Goal: Task Accomplishment & Management: Complete application form

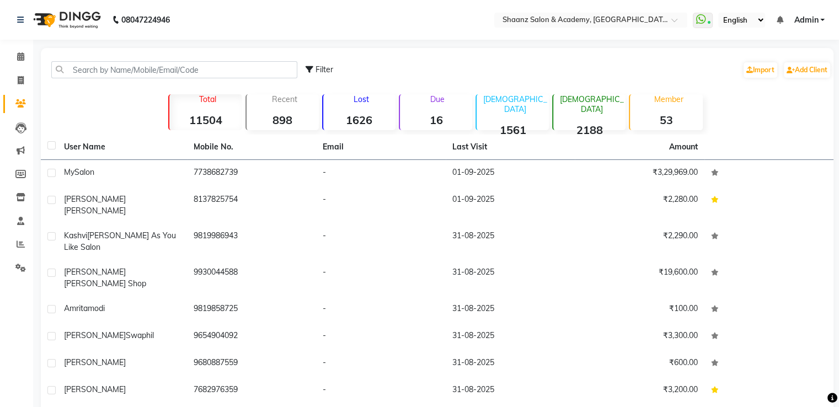
drag, startPoint x: 110, startPoint y: 50, endPoint x: 97, endPoint y: 104, distance: 55.7
click at [102, 83] on div "Filter Import Add Client Total 11504 Recent 898 Lost 1626 Due 16 [DEMOGRAPHIC_D…" at bounding box center [437, 269] width 793 height 442
click at [131, 69] on input "text" at bounding box center [174, 69] width 246 height 17
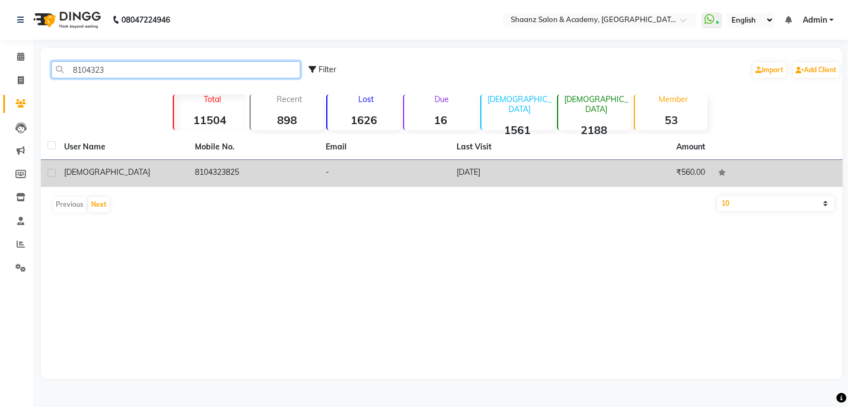
type input "8104323"
click at [78, 168] on span "[DEMOGRAPHIC_DATA]" at bounding box center [107, 172] width 86 height 10
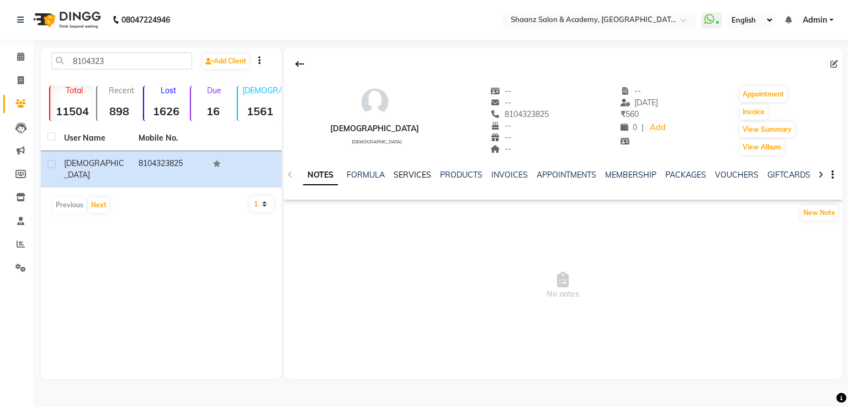
click at [412, 178] on link "SERVICES" at bounding box center [413, 175] width 38 height 10
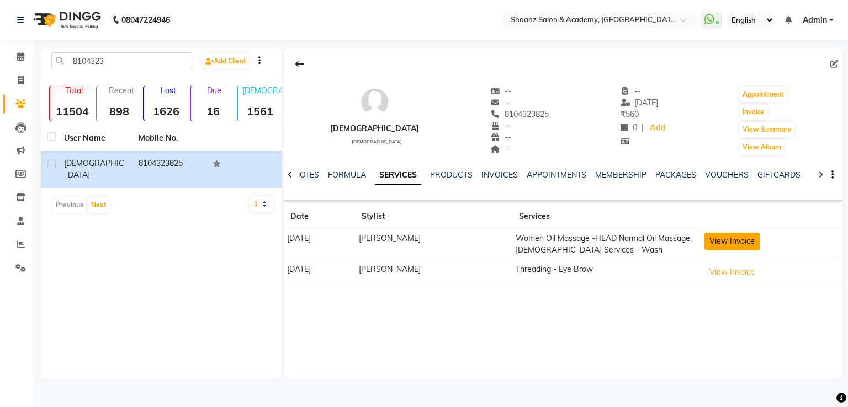
click at [732, 243] on button "View Invoice" at bounding box center [731, 241] width 55 height 17
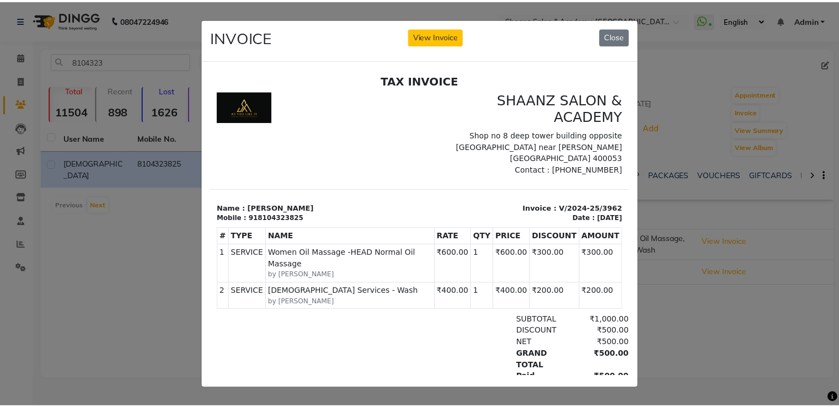
scroll to position [9, 0]
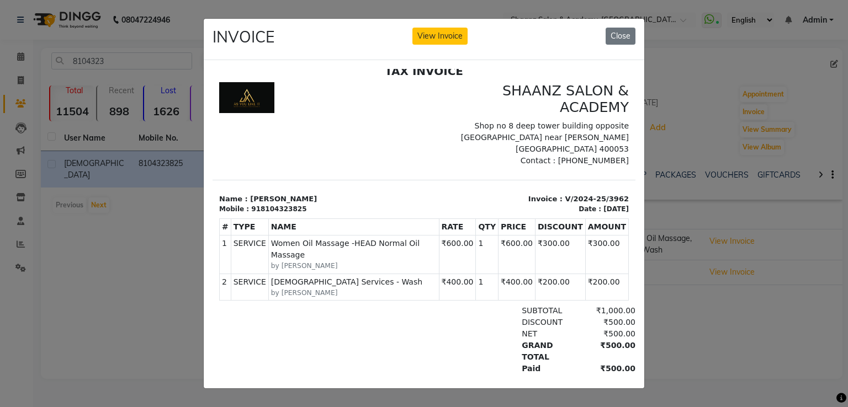
click at [263, 193] on p "Name : [PERSON_NAME]" at bounding box center [318, 198] width 198 height 11
click at [285, 204] on div "918104323825" at bounding box center [278, 209] width 55 height 10
click at [618, 31] on button "Close" at bounding box center [620, 36] width 30 height 17
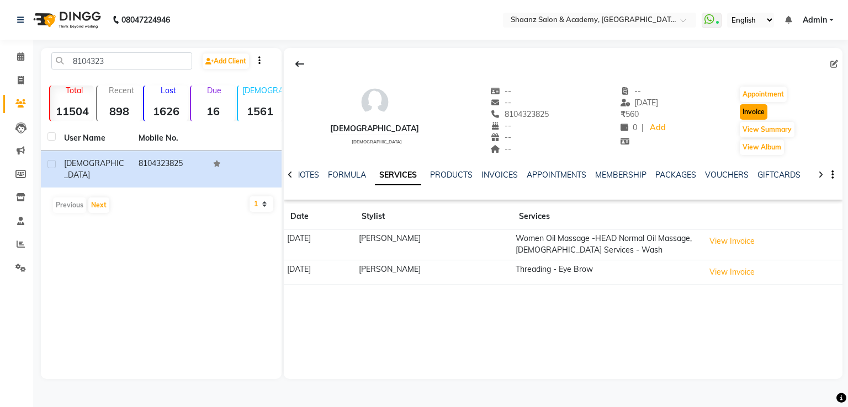
click at [755, 109] on button "Invoice" at bounding box center [754, 111] width 28 height 15
select select "6360"
select select "service"
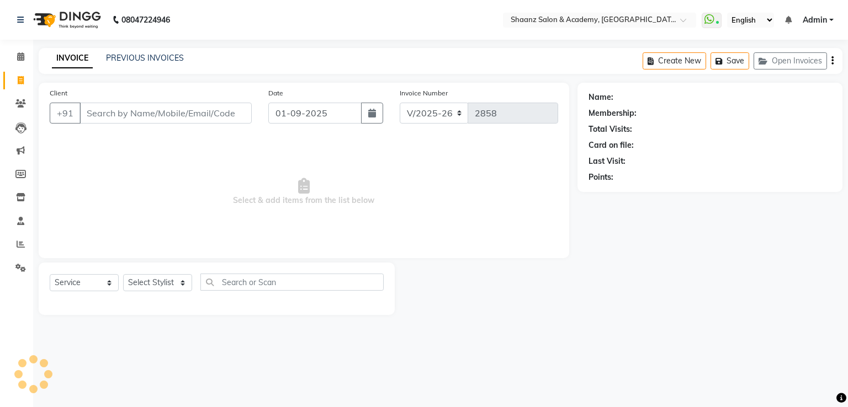
click at [130, 120] on input "Client" at bounding box center [165, 113] width 172 height 21
type input "8104323825"
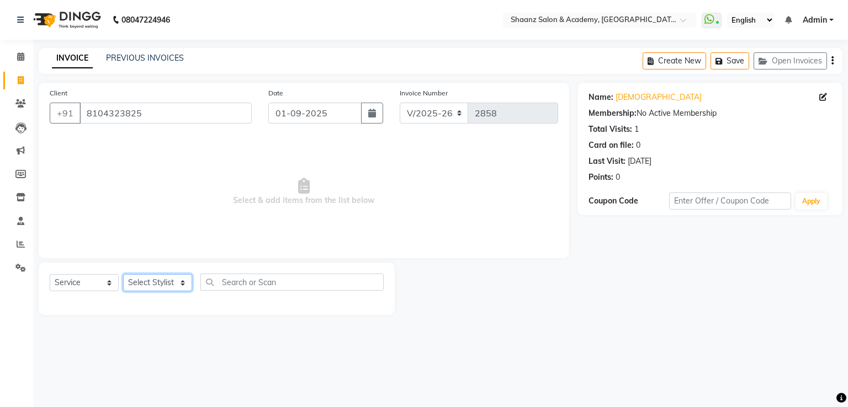
click at [135, 282] on select "Select Stylist [PERSON_NAME] [PERSON_NAME] [PERSON_NAME] dc [PERSON_NAME] nisha…" at bounding box center [157, 282] width 69 height 17
select select "89394"
click at [123, 275] on select "Select Stylist [PERSON_NAME] [PERSON_NAME] [PERSON_NAME] dc [PERSON_NAME] nisha…" at bounding box center [157, 282] width 69 height 17
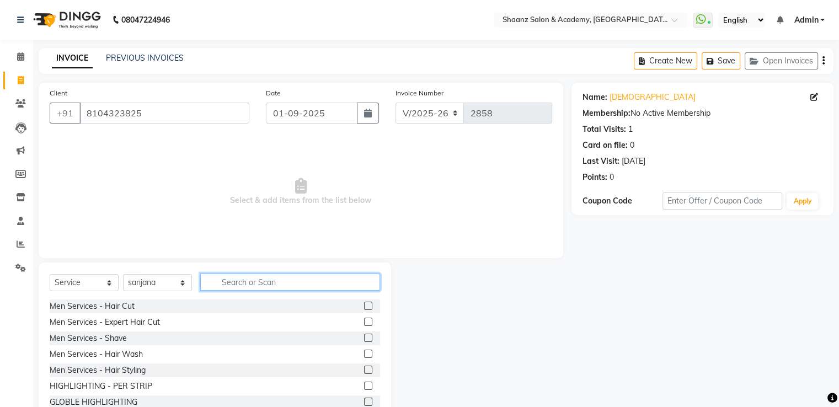
click at [256, 282] on input "text" at bounding box center [290, 282] width 180 height 17
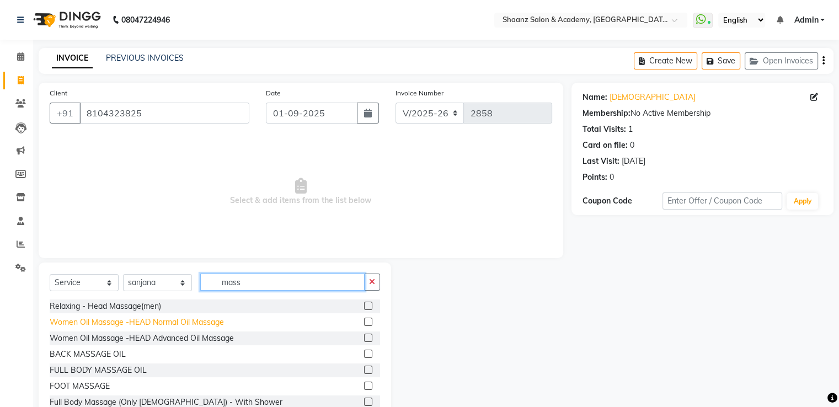
type input "mass"
click at [106, 327] on div "Women Oil Massage -HEAD Normal Oil Massage" at bounding box center [137, 323] width 174 height 12
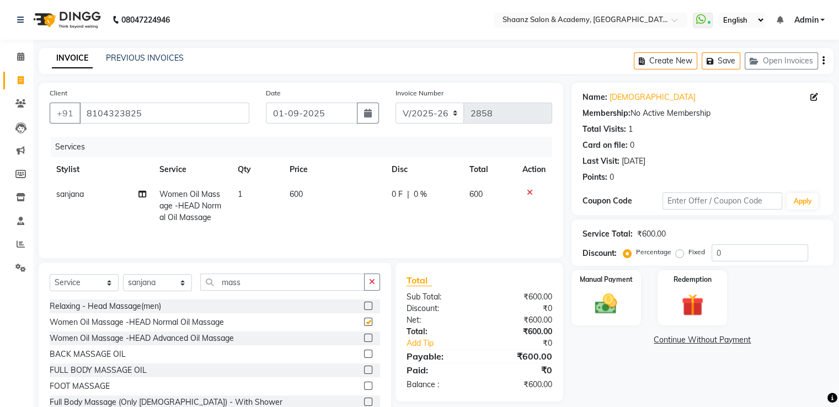
checkbox input "false"
click at [264, 284] on input "mass" at bounding box center [282, 282] width 164 height 17
type input "m"
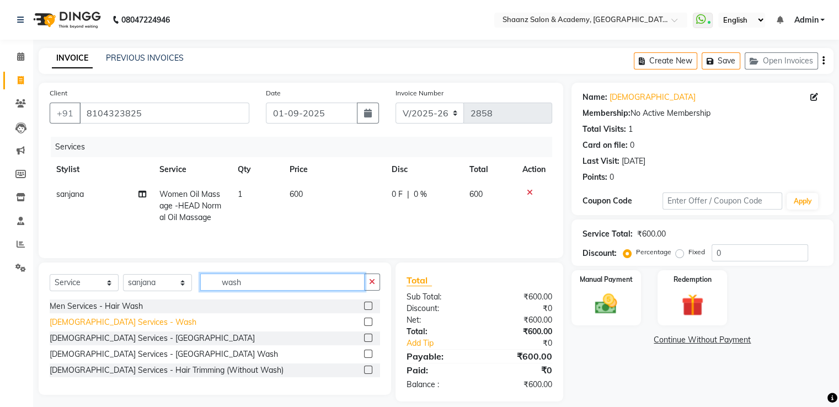
type input "wash"
click at [62, 328] on div "[DEMOGRAPHIC_DATA] Services - Wash" at bounding box center [123, 323] width 147 height 12
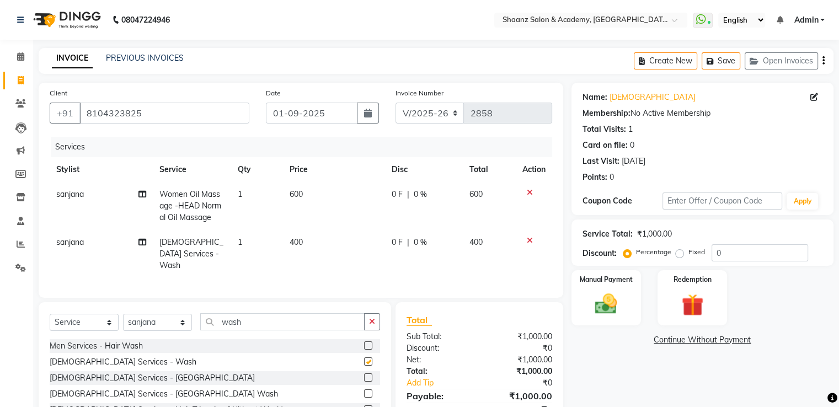
checkbox input "false"
click at [739, 252] on input "0" at bounding box center [760, 253] width 97 height 17
type input "50"
click at [628, 294] on div "Manual Payment" at bounding box center [606, 297] width 72 height 57
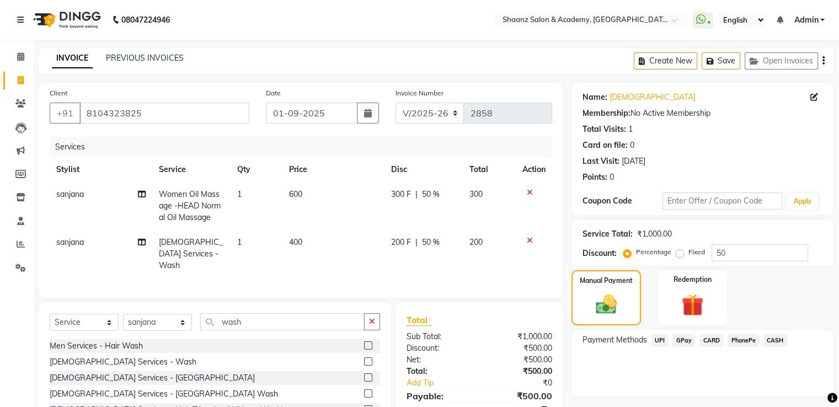
click at [779, 341] on span "CASH" at bounding box center [776, 340] width 24 height 13
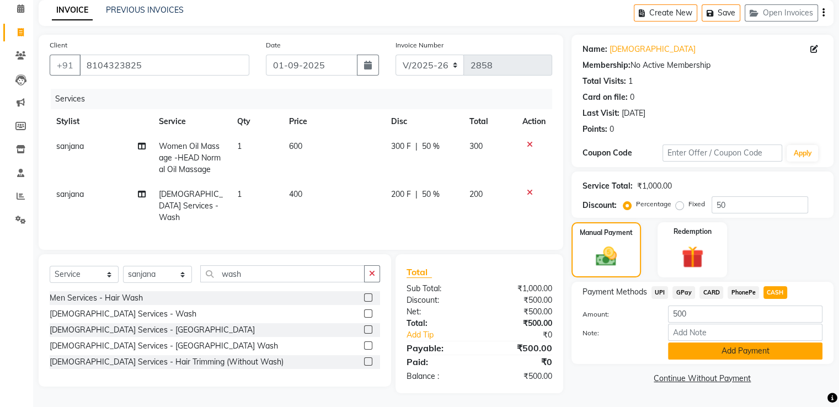
click at [737, 353] on button "Add Payment" at bounding box center [745, 351] width 155 height 17
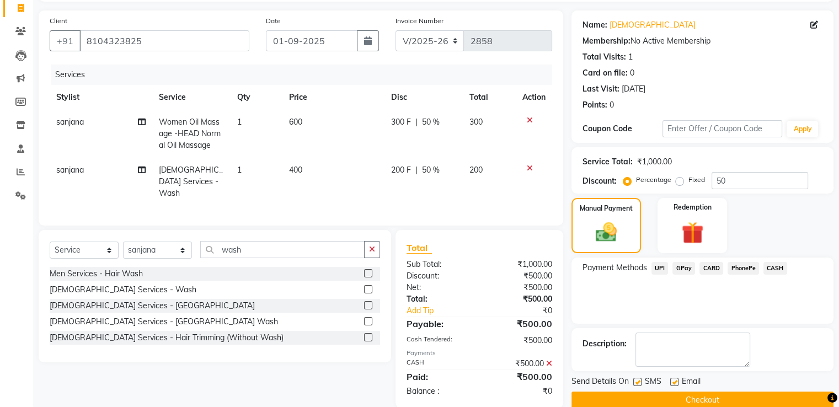
scroll to position [90, 0]
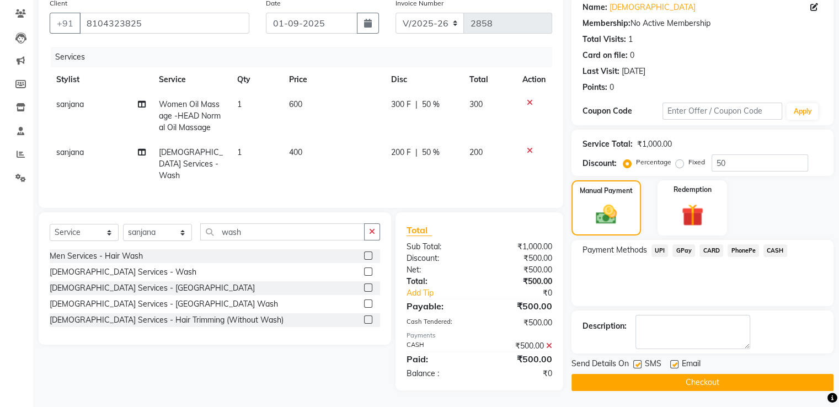
click at [673, 364] on label at bounding box center [675, 364] width 8 height 8
click at [673, 364] on input "checkbox" at bounding box center [674, 365] width 7 height 7
checkbox input "false"
click at [638, 366] on label at bounding box center [638, 364] width 8 height 8
click at [638, 366] on input "checkbox" at bounding box center [637, 365] width 7 height 7
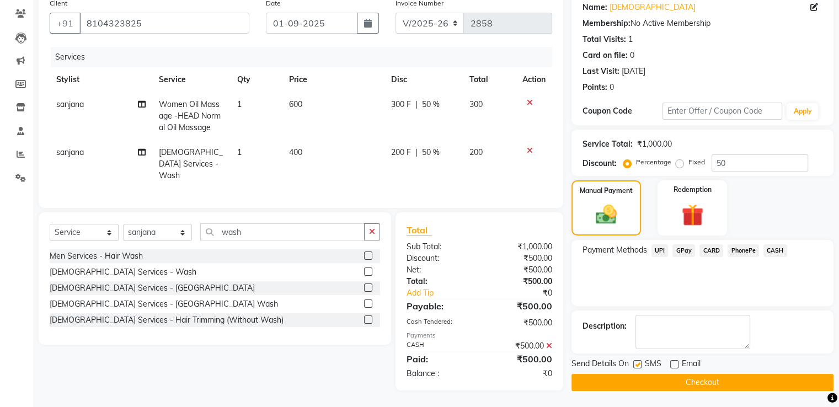
checkbox input "false"
click at [647, 378] on button "Checkout" at bounding box center [703, 382] width 262 height 17
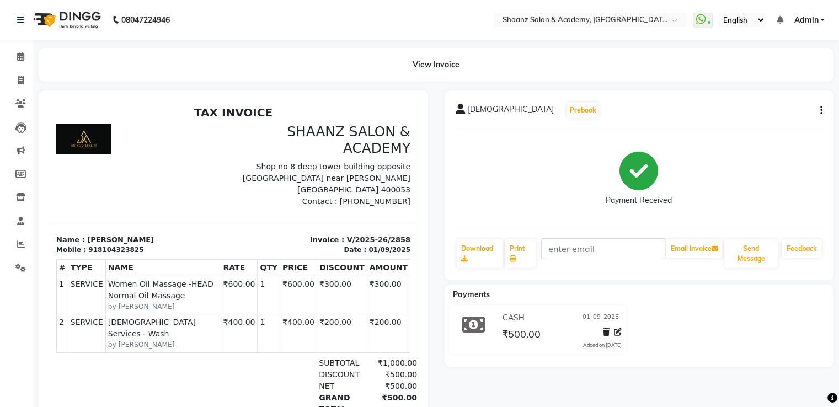
click at [647, 378] on div "[PERSON_NAME] Prebook Payment Received Download Print Email Invoice Send Messag…" at bounding box center [640, 277] width 406 height 372
